Goal: Task Accomplishment & Management: Use online tool/utility

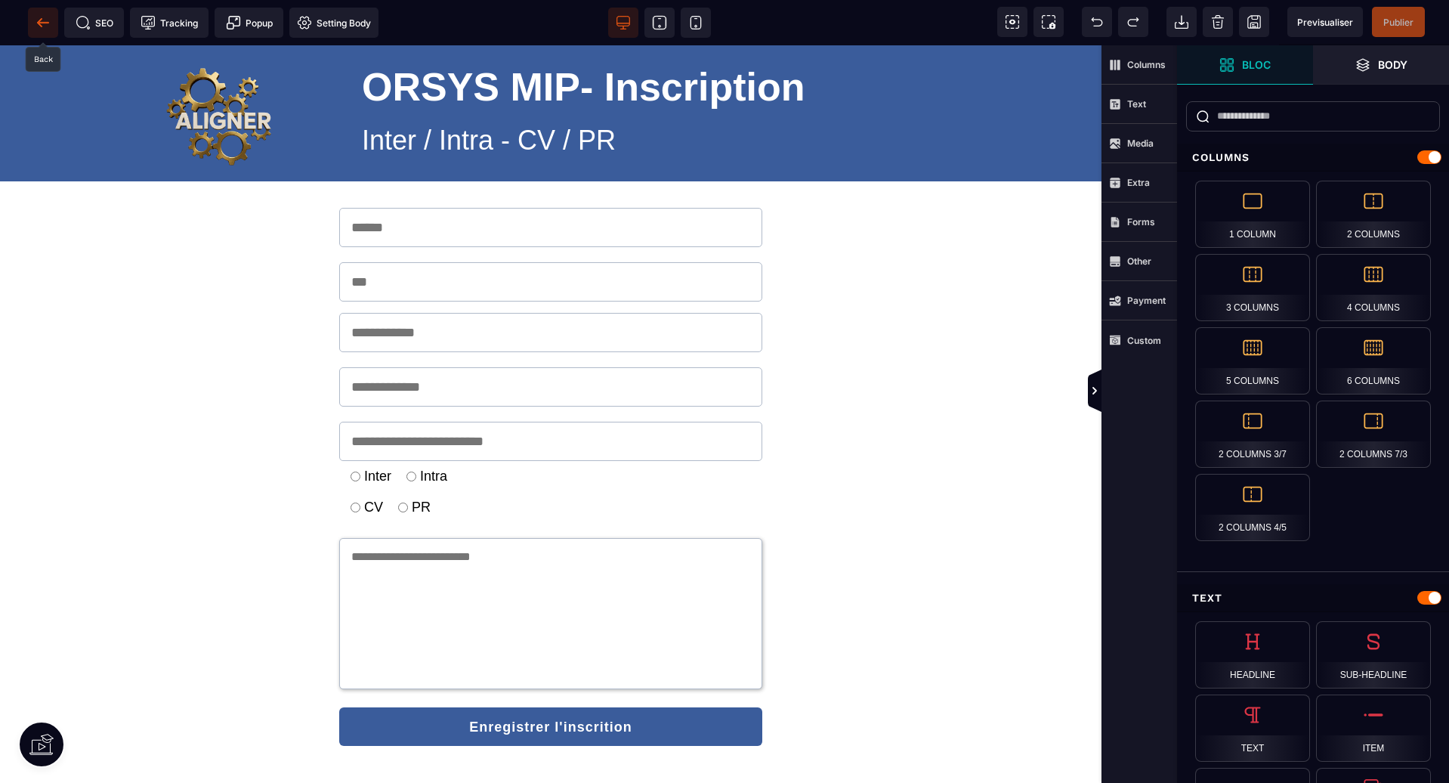
click at [48, 23] on icon at bounding box center [42, 22] width 11 height 1
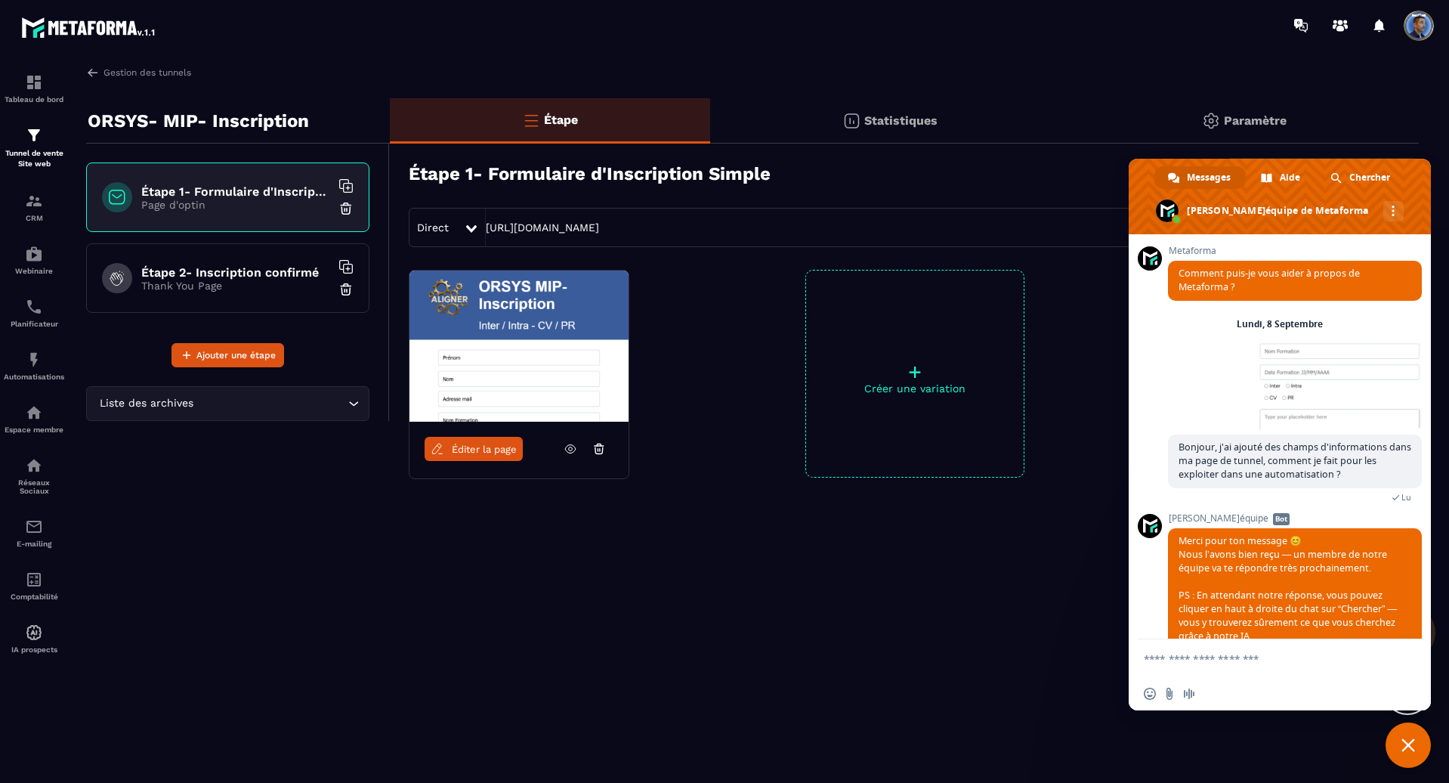
click at [807, 215] on div "Direct [URL][DOMAIN_NAME]" at bounding box center [914, 227] width 1010 height 39
drag, startPoint x: 798, startPoint y: 225, endPoint x: 348, endPoint y: 206, distance: 450.0
click at [348, 206] on div "ORSYS- MIP- Inscription Étape 1- Formulaire d'Inscription Simple Page d'optin É…" at bounding box center [752, 340] width 1333 height 485
click at [1401, 739] on span "Fermer le chat" at bounding box center [1408, 744] width 45 height 45
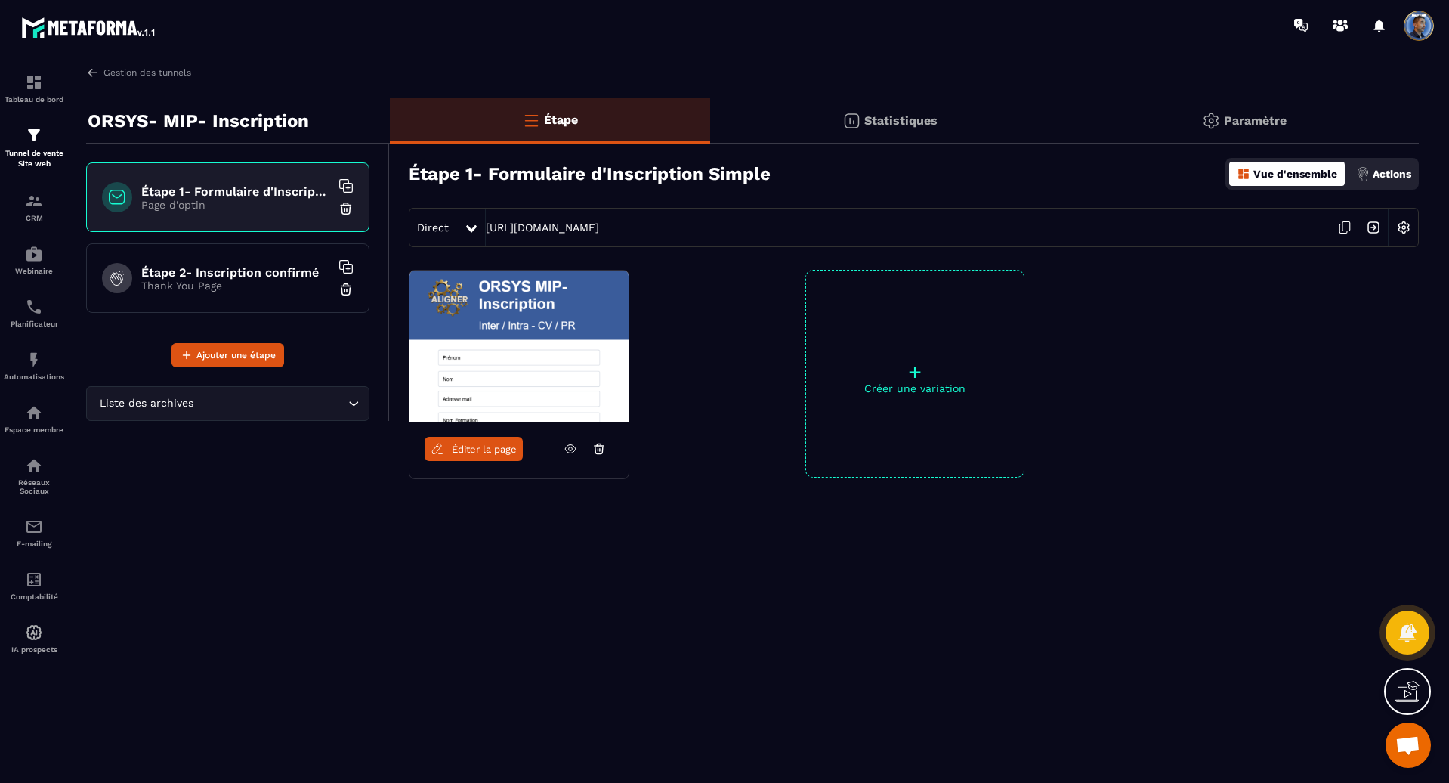
click at [1344, 230] on icon at bounding box center [1345, 227] width 29 height 29
click at [27, 207] on img at bounding box center [34, 201] width 18 height 18
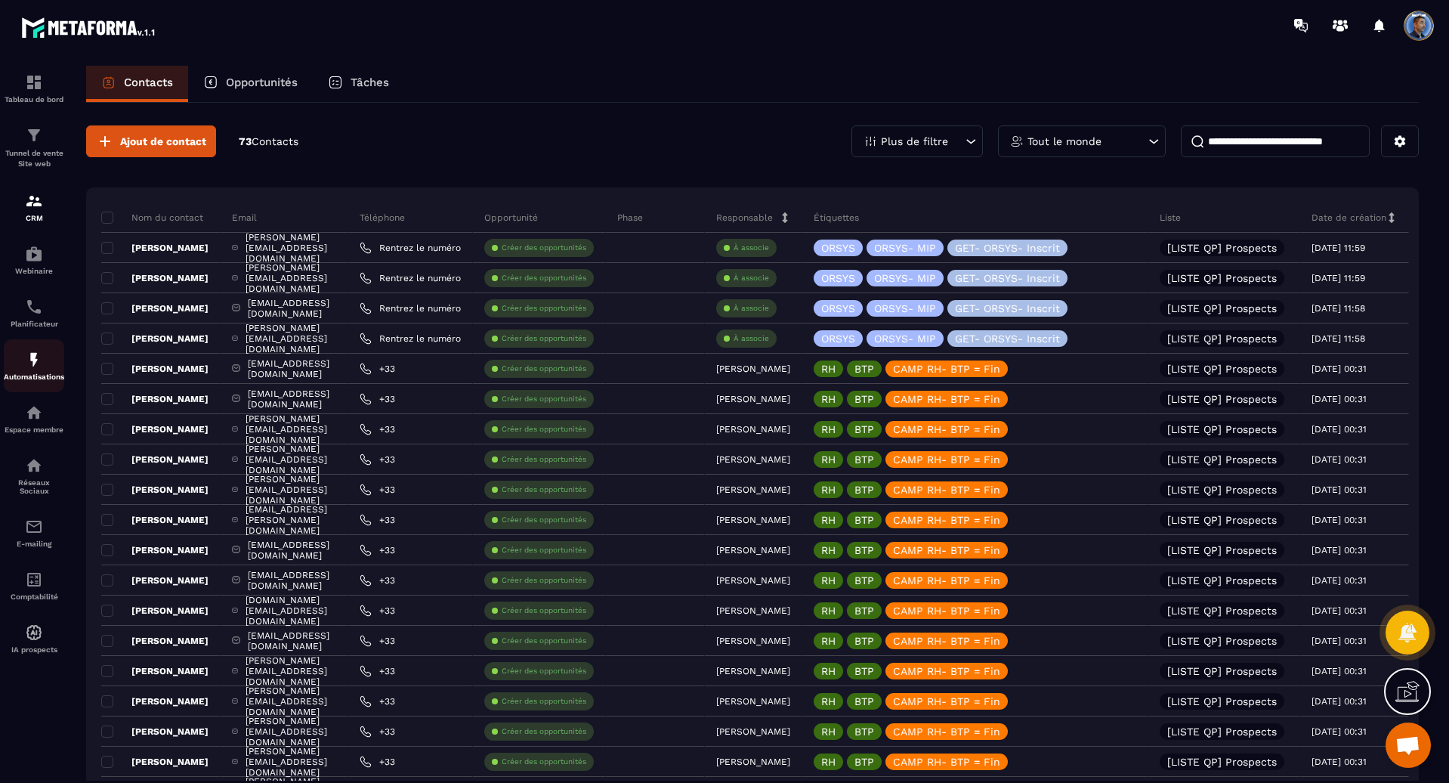
click at [32, 363] on img at bounding box center [34, 360] width 18 height 18
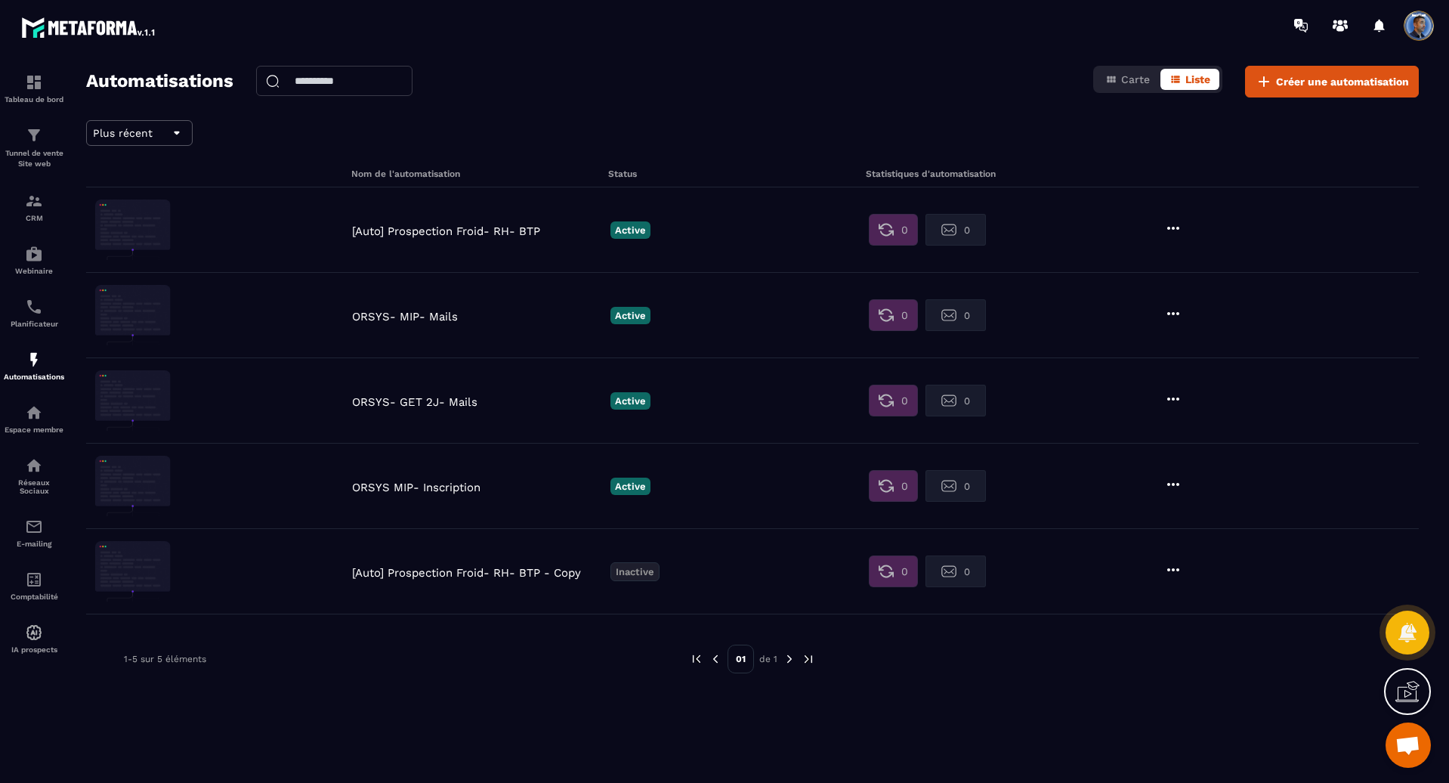
click at [434, 314] on p "ORSYS- MIP- Mails" at bounding box center [477, 317] width 251 height 14
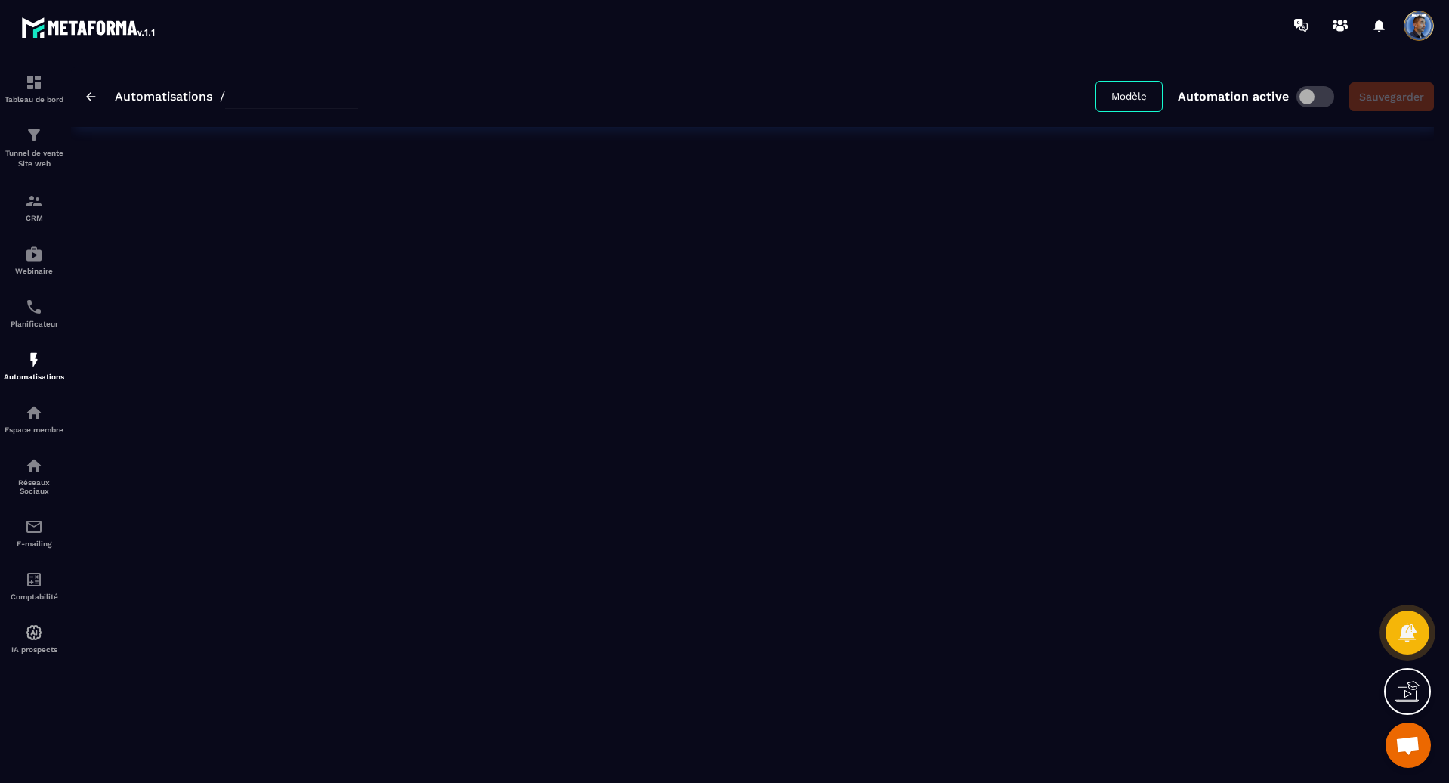
type input "**********"
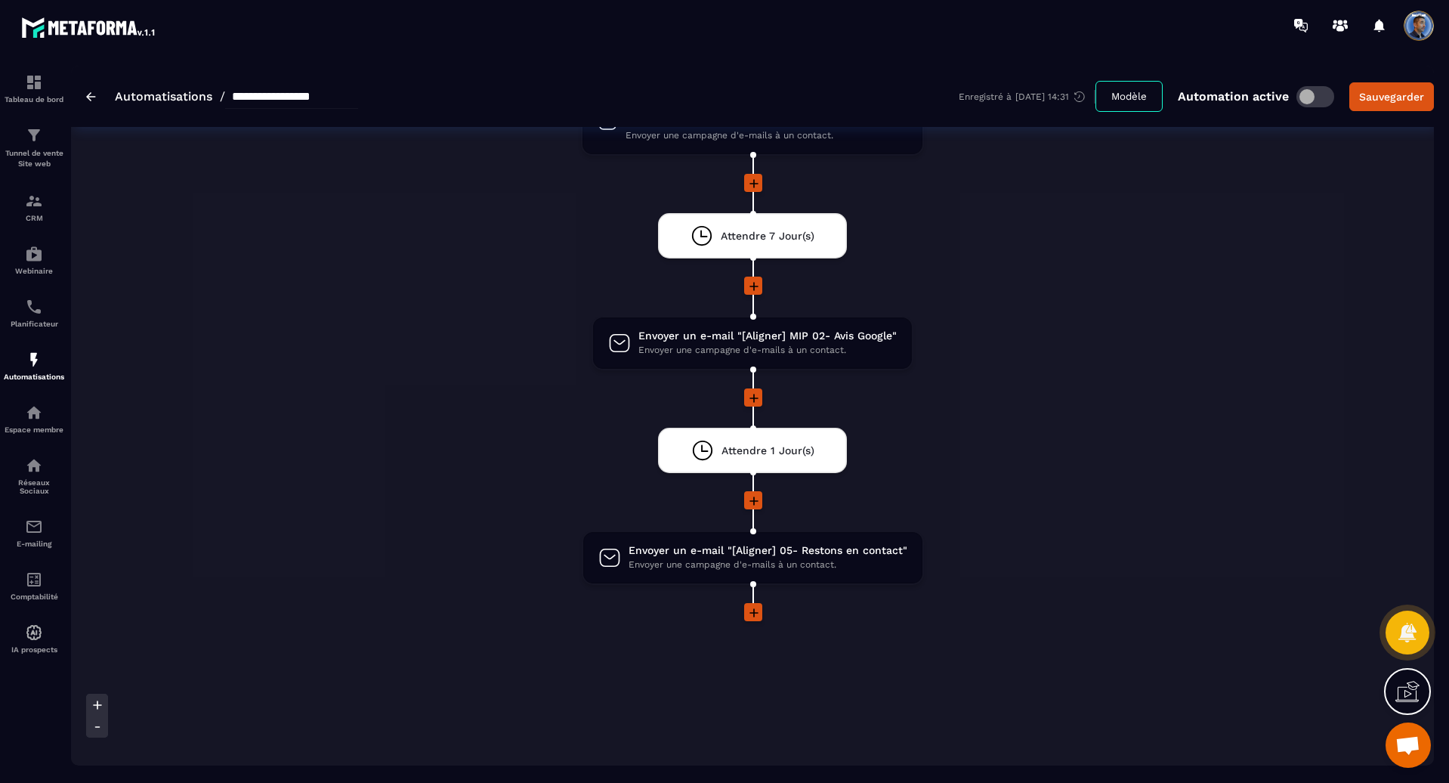
scroll to position [332, 0]
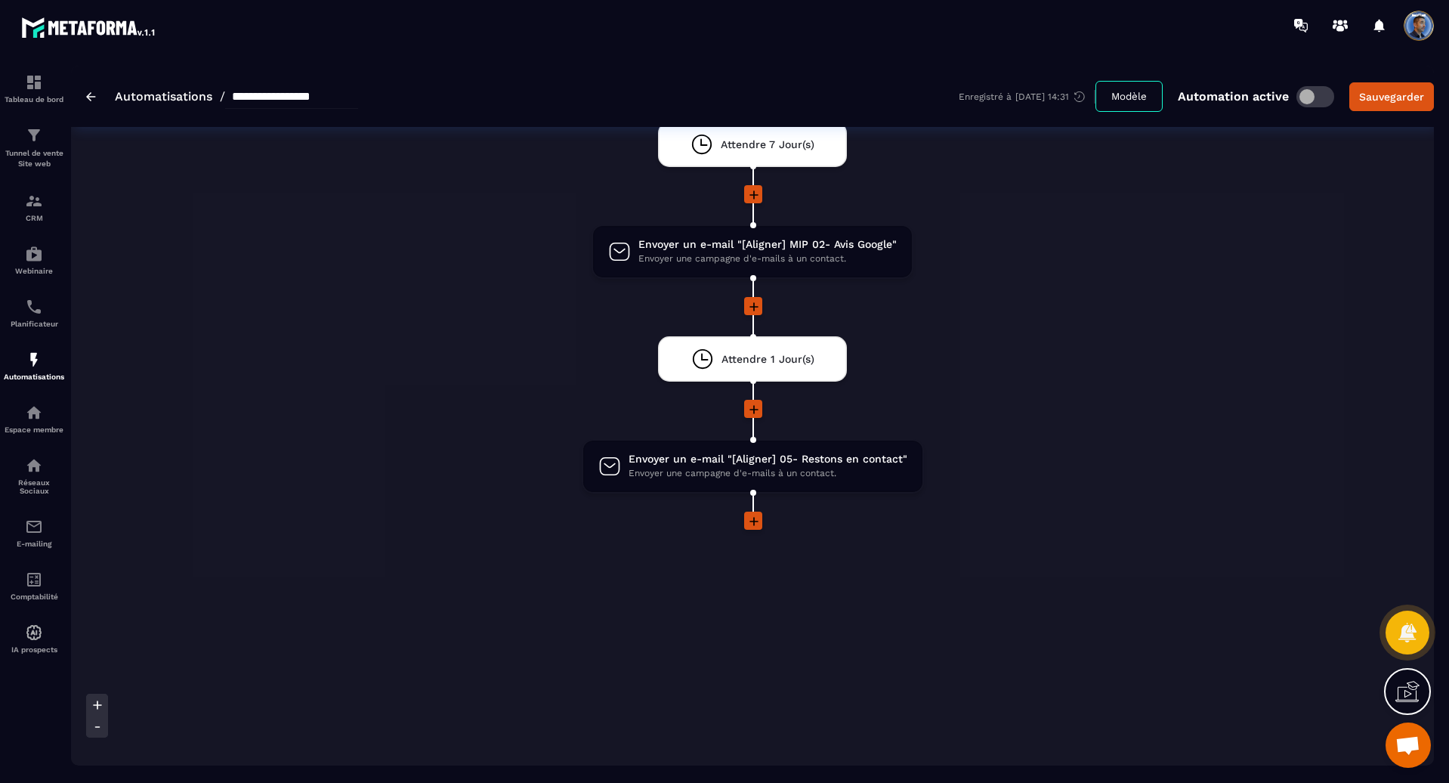
click at [753, 518] on icon at bounding box center [754, 521] width 9 height 9
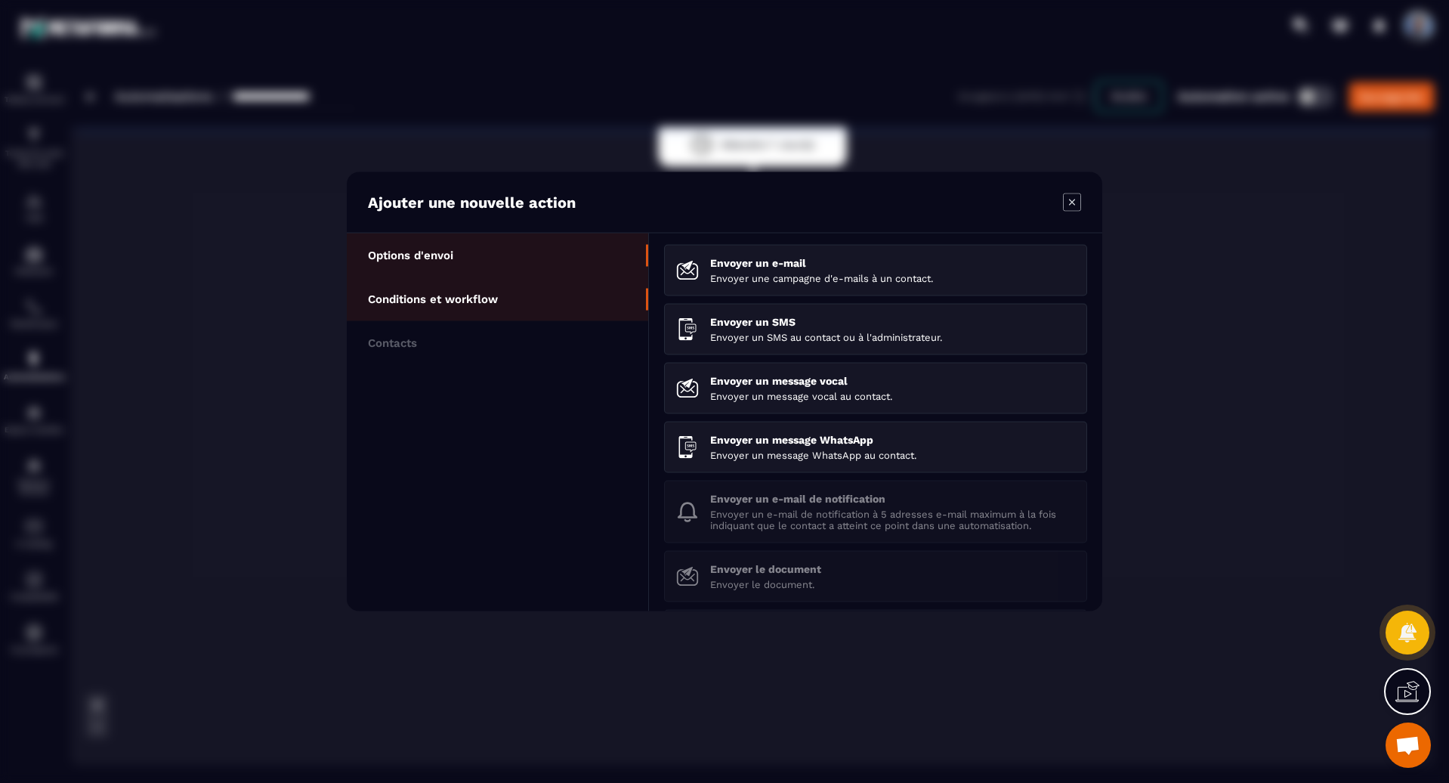
click at [462, 301] on p "Conditions et workflow" at bounding box center [433, 299] width 130 height 14
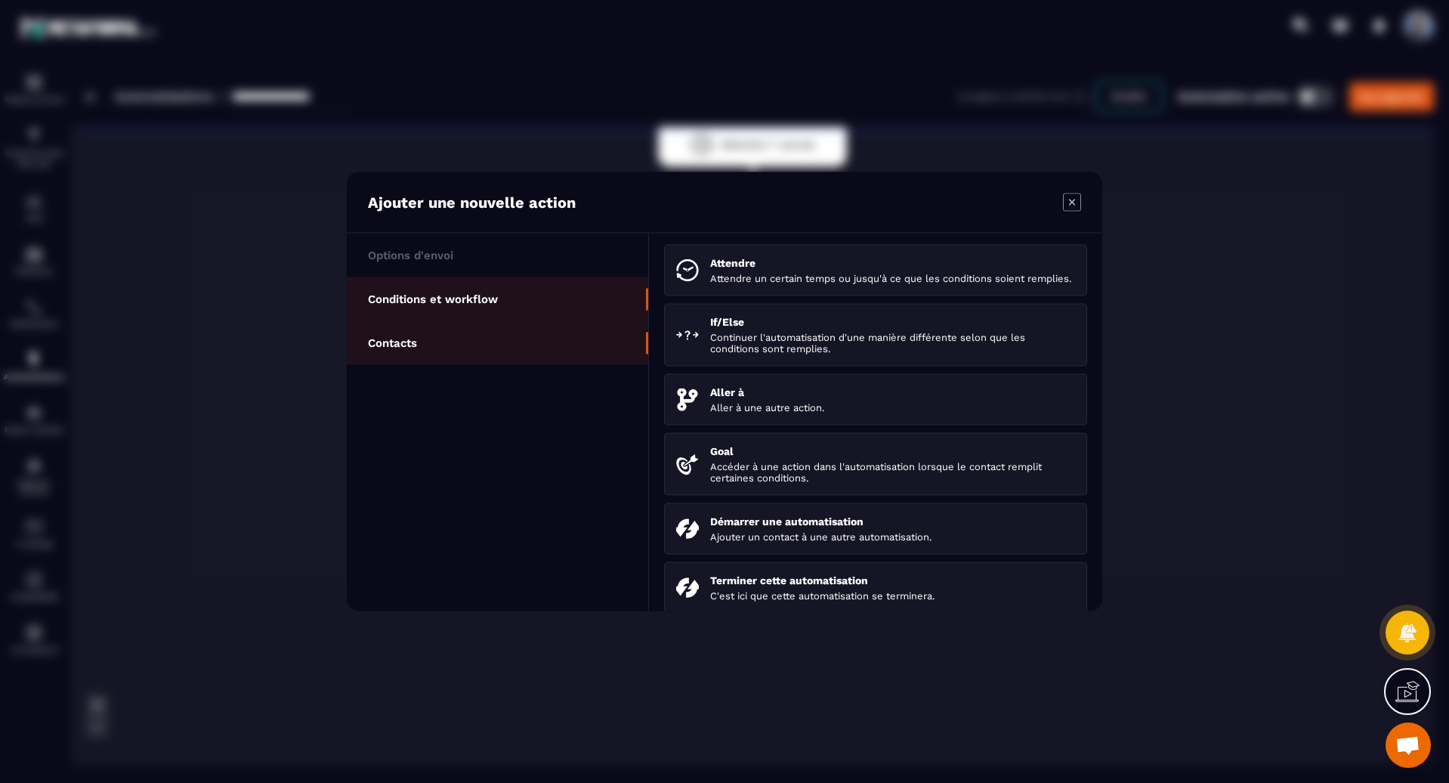
click at [394, 339] on p "Contacts" at bounding box center [392, 343] width 49 height 14
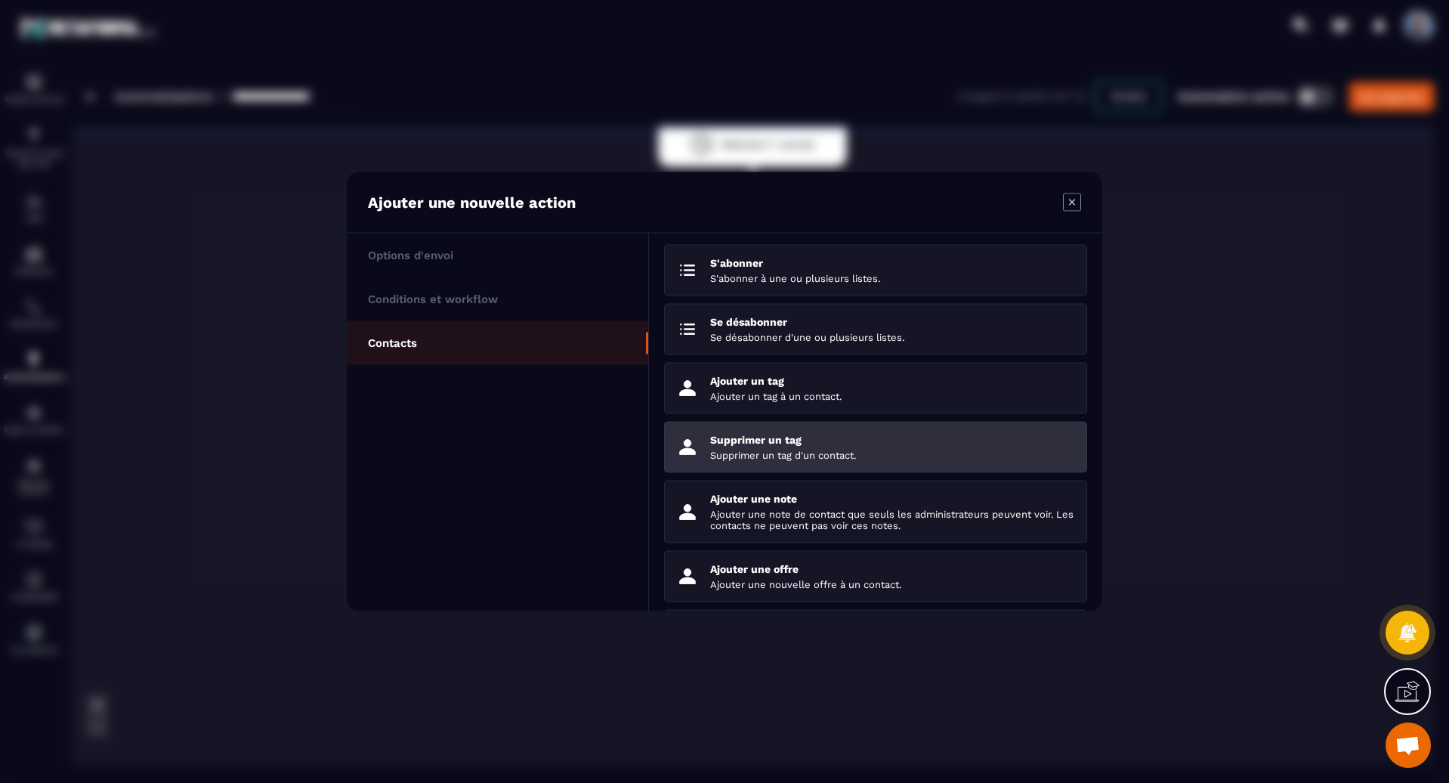
click at [793, 441] on p "Supprimer un tag" at bounding box center [892, 440] width 365 height 12
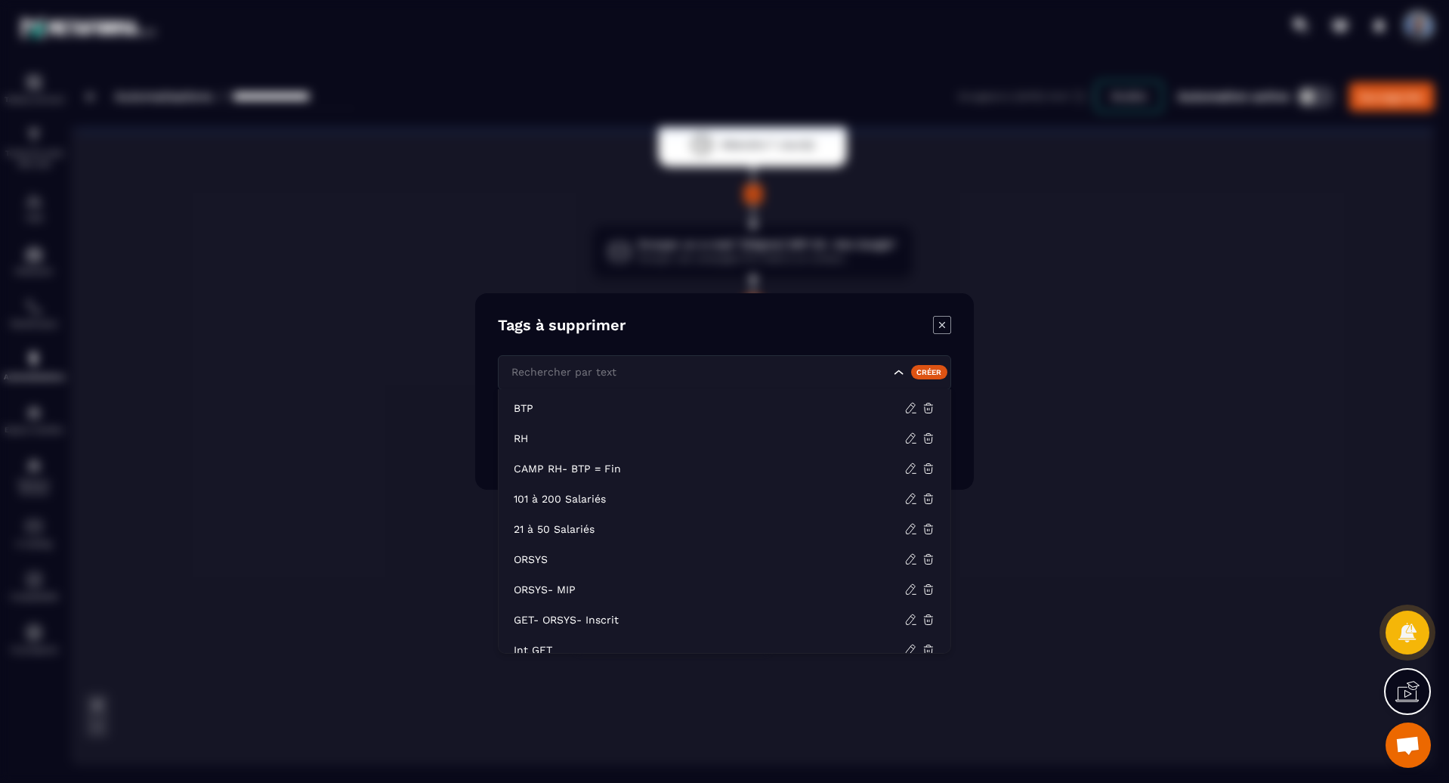
click at [898, 375] on icon "Search for option" at bounding box center [899, 372] width 15 height 15
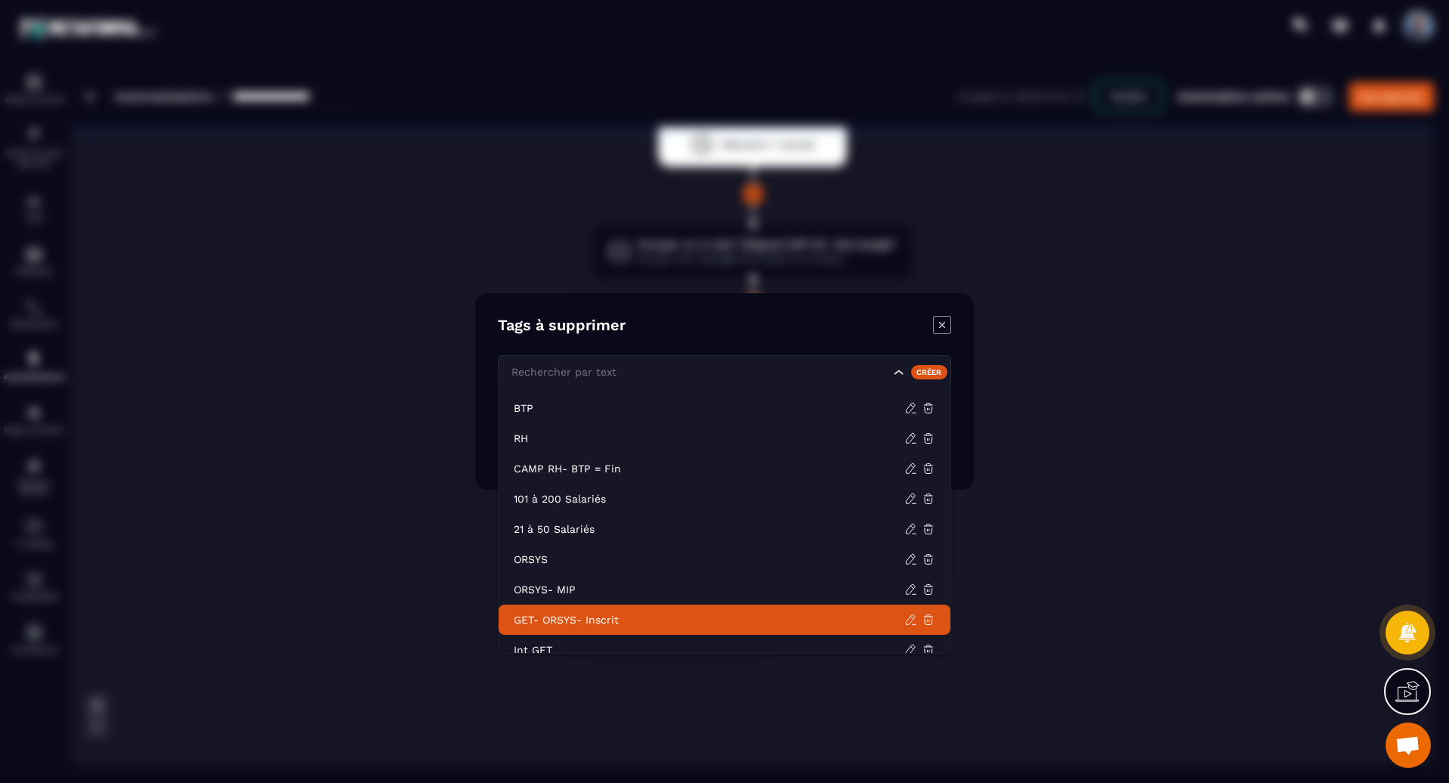
click at [673, 620] on p "GET- ORSYS- Inscrit" at bounding box center [709, 619] width 391 height 15
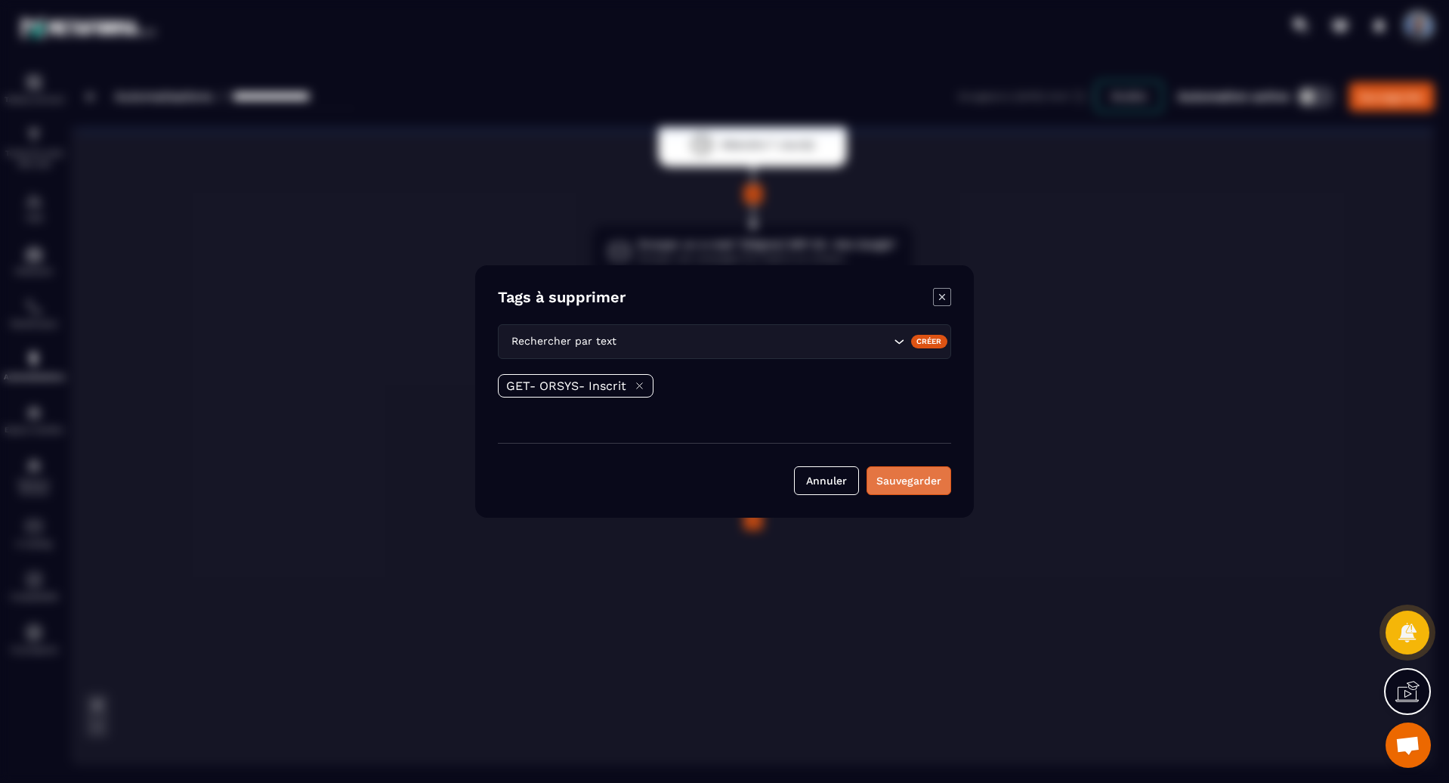
click at [913, 479] on button "Sauvegarder" at bounding box center [909, 480] width 85 height 29
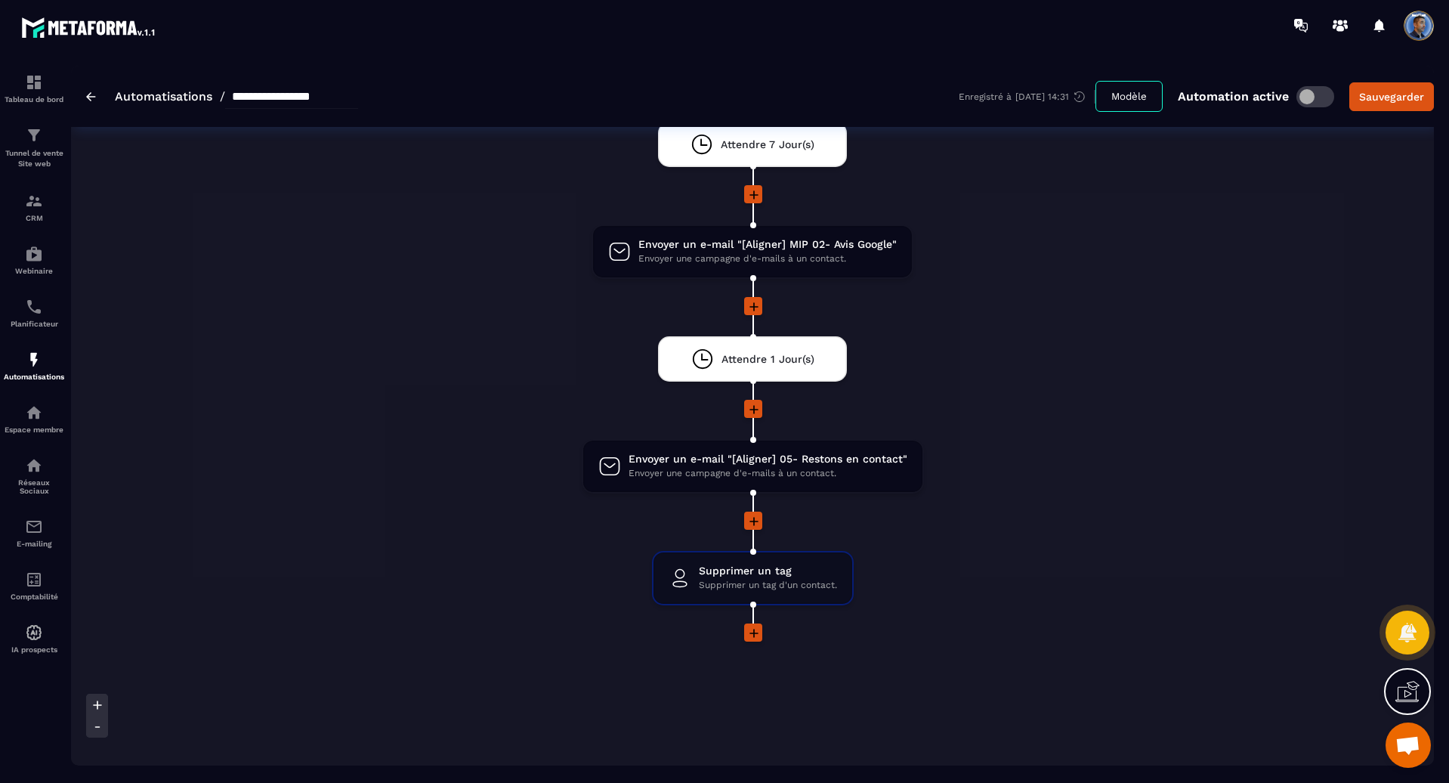
click at [1190, 548] on div "Démarrez cette automatisation lorsqu'une de ces actions se produit La balise 'O…" at bounding box center [752, 347] width 1363 height 1059
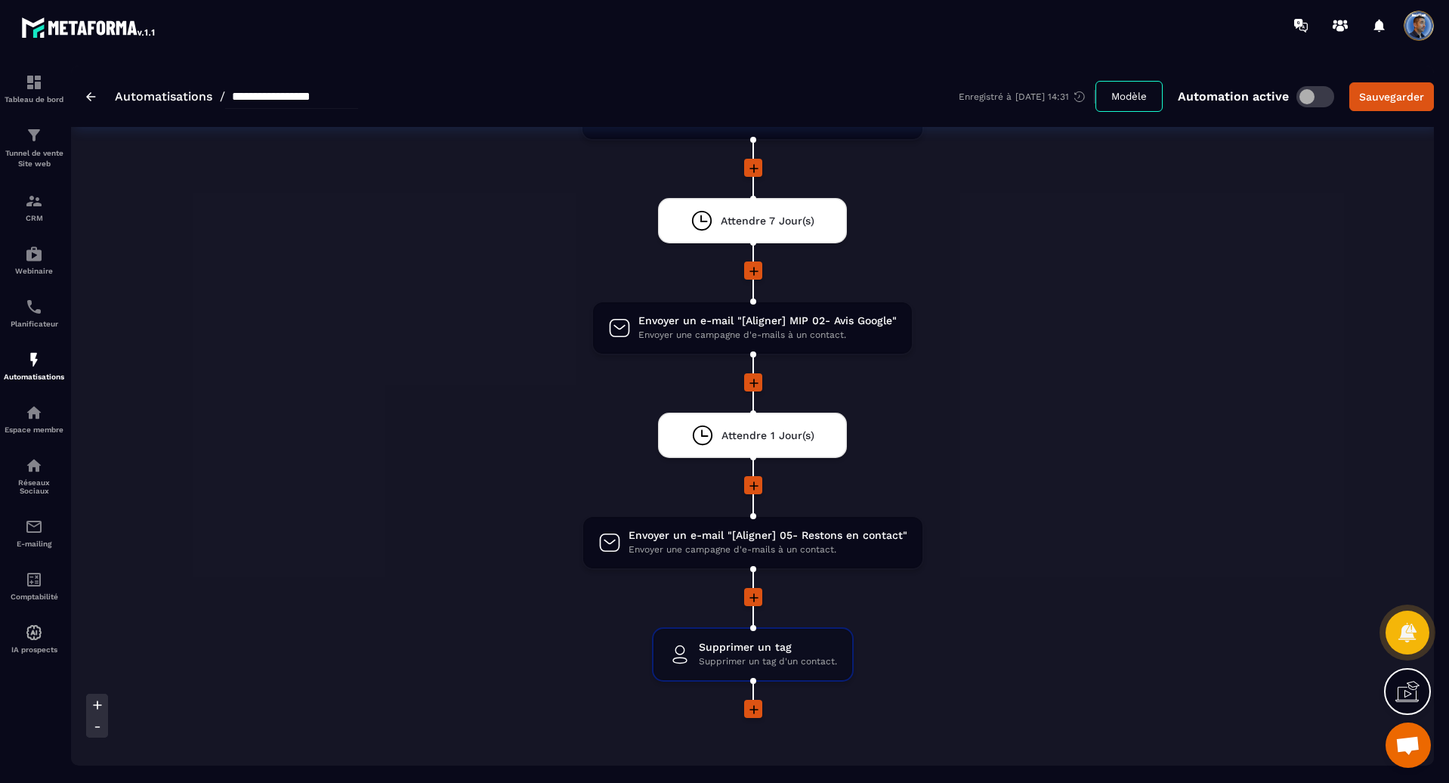
scroll to position [444, 0]
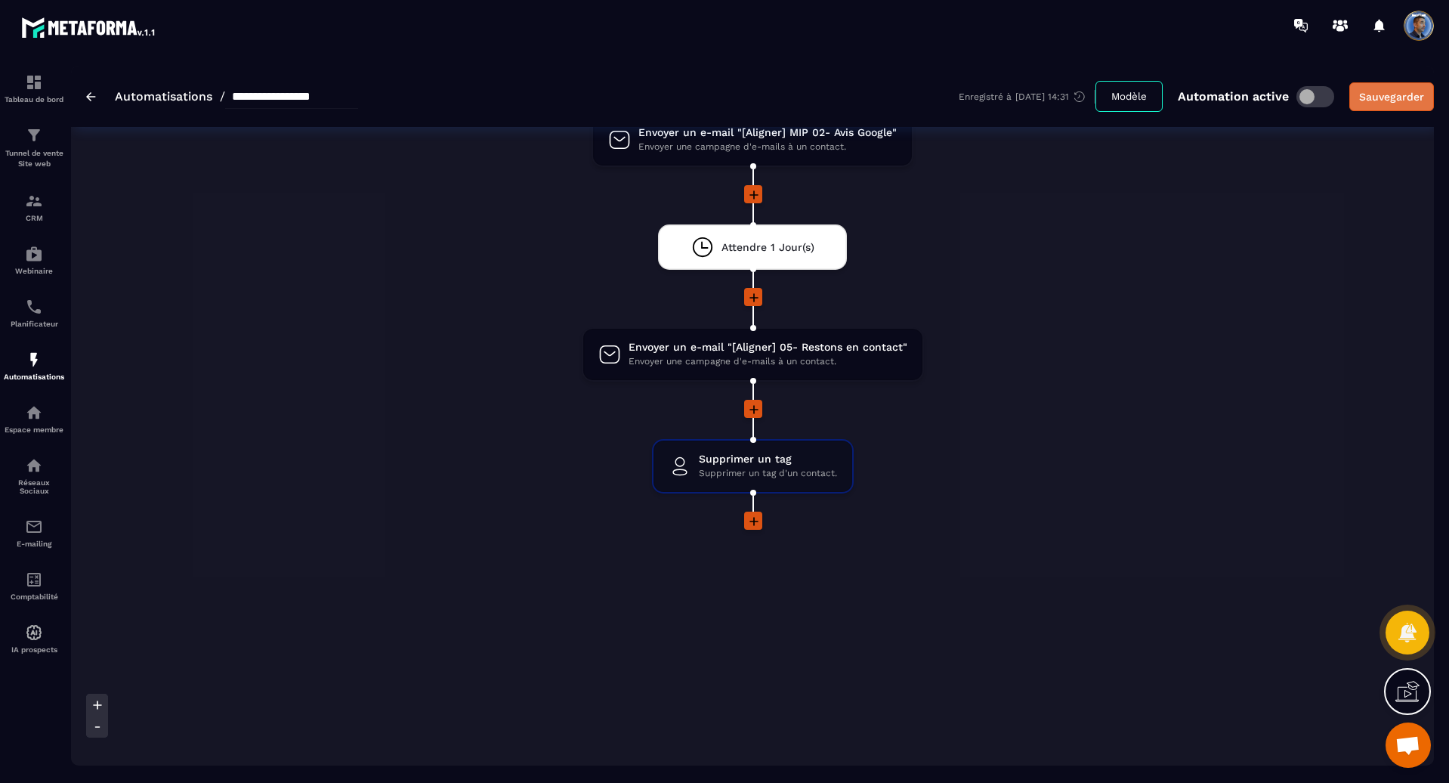
click at [1396, 97] on div "Sauvegarder" at bounding box center [1391, 96] width 65 height 15
click at [92, 95] on img at bounding box center [91, 96] width 10 height 9
